Goal: Task Accomplishment & Management: Manage account settings

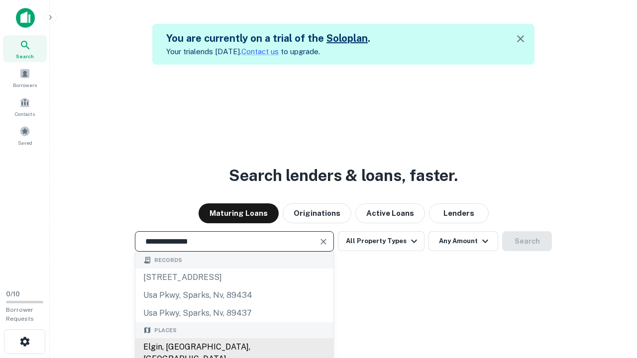
click at [234, 347] on div "Elgin, IL, USA" at bounding box center [234, 353] width 198 height 30
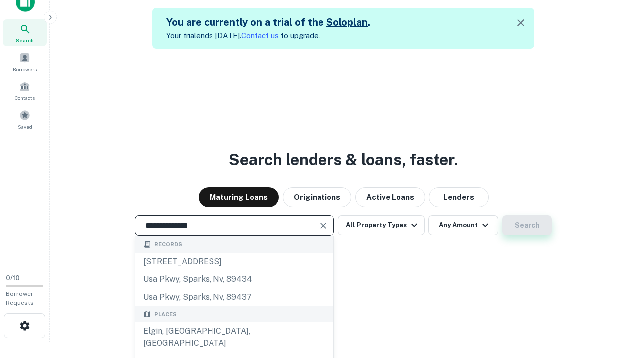
type input "**********"
click at [502, 215] on button "Search" at bounding box center [527, 225] width 50 height 20
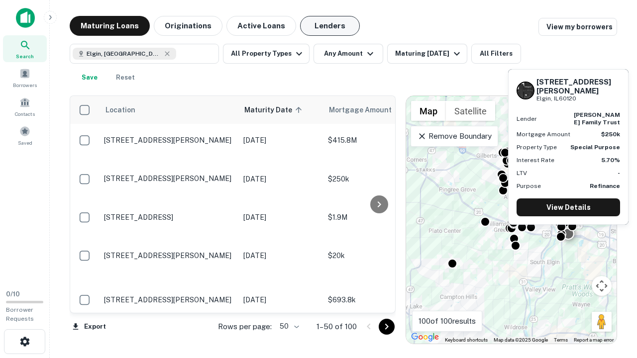
click at [330, 26] on button "Lenders" at bounding box center [330, 26] width 60 height 20
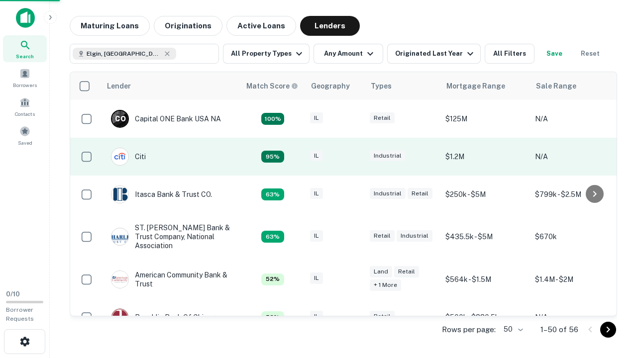
click at [353, 157] on div "IL" at bounding box center [335, 156] width 50 height 13
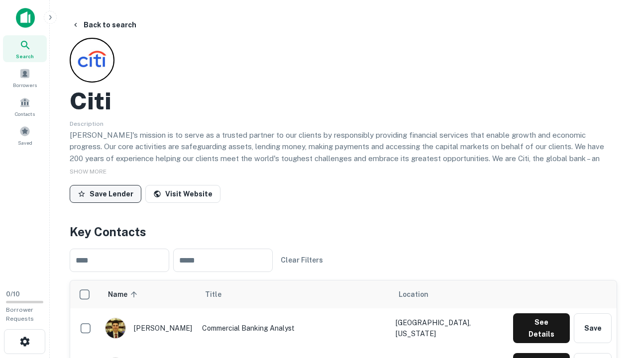
click at [105, 193] on button "Save Lender" at bounding box center [106, 194] width 72 height 18
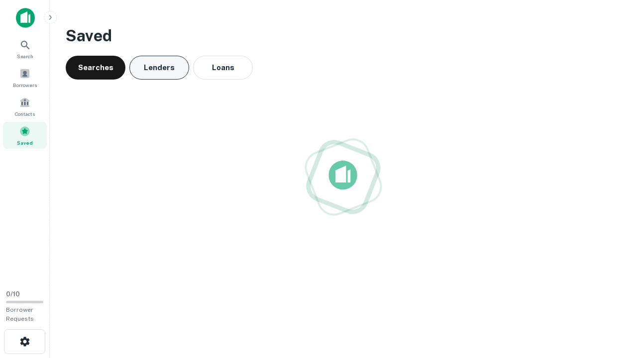
click at [159, 68] on button "Lenders" at bounding box center [159, 68] width 60 height 24
